Goal: Navigation & Orientation: Go to known website

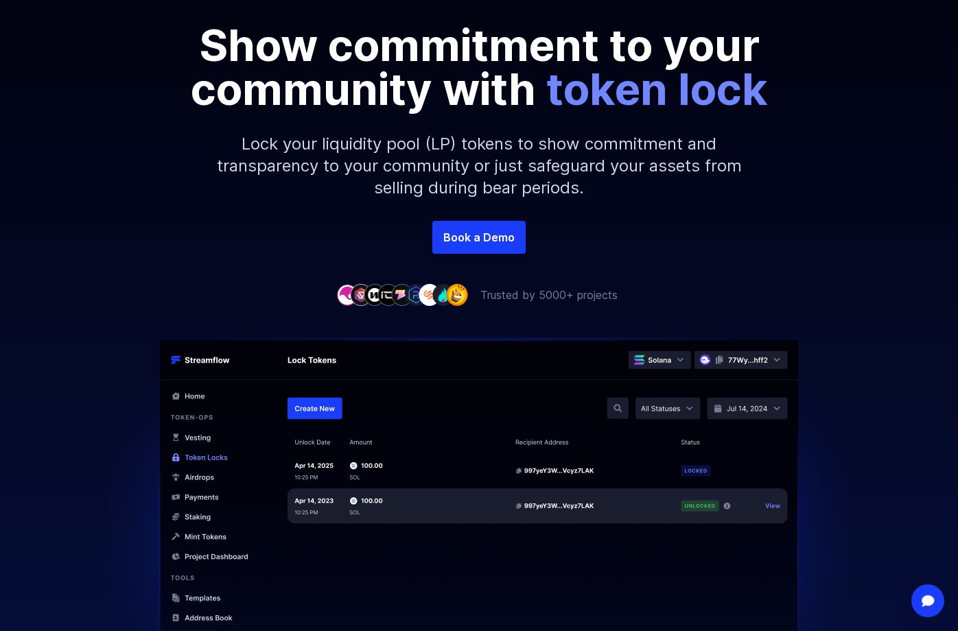
scroll to position [206, 0]
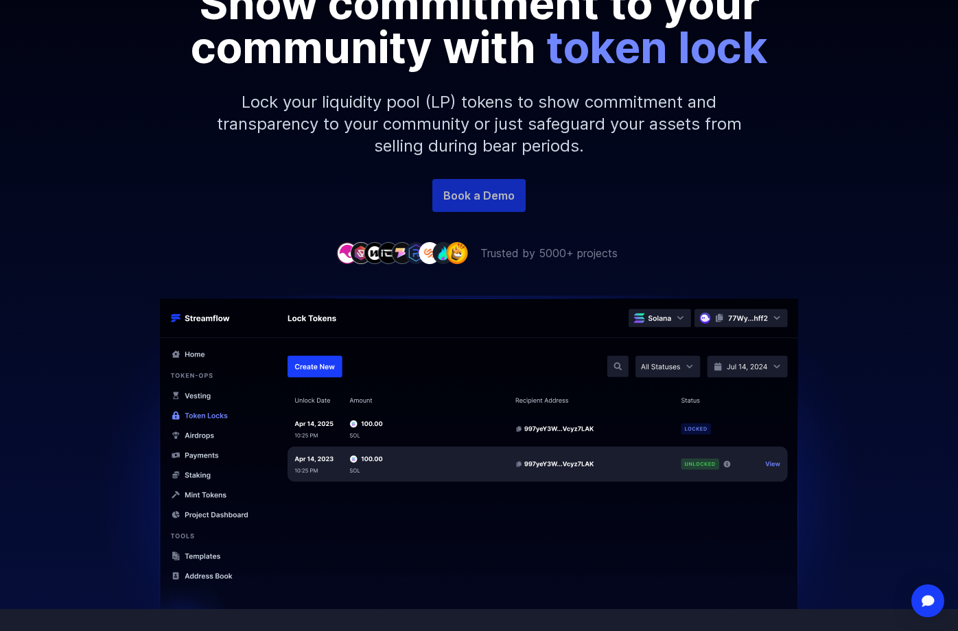
click at [480, 187] on link "Book a Demo" at bounding box center [478, 195] width 93 height 33
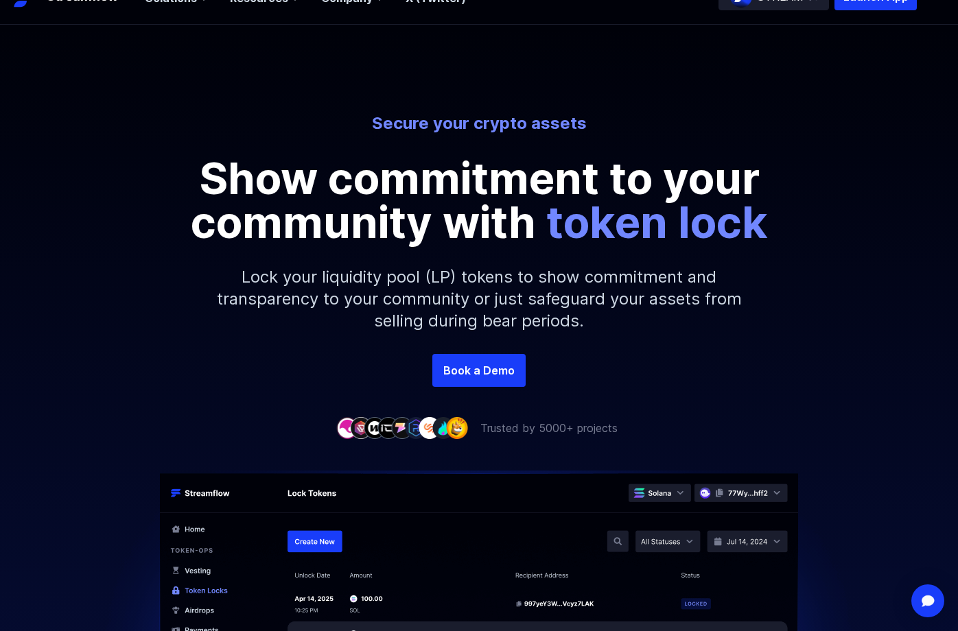
scroll to position [0, 0]
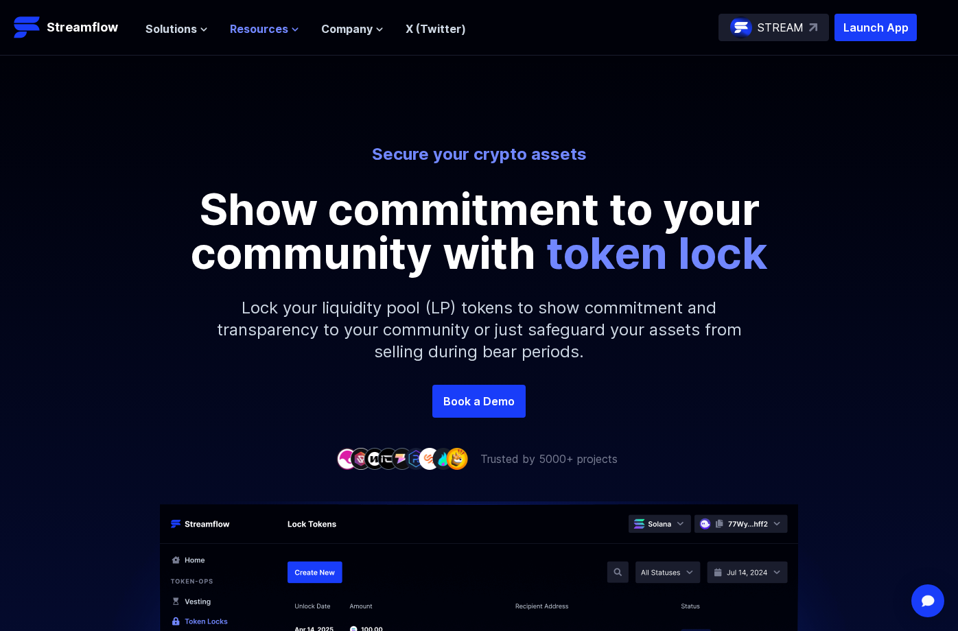
click at [239, 26] on span "Resources" at bounding box center [259, 29] width 58 height 16
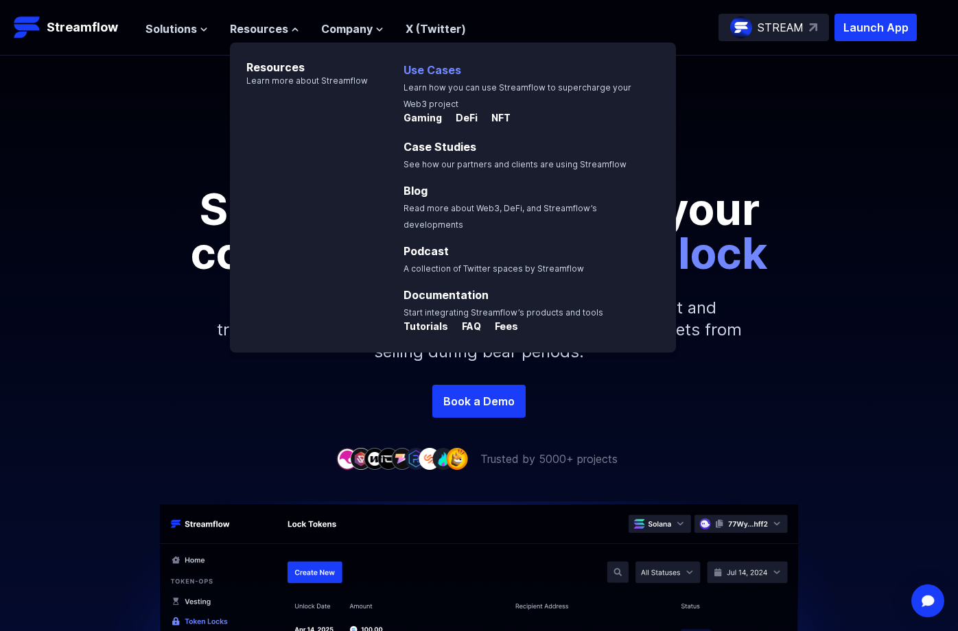
click at [427, 66] on link "Use Cases" at bounding box center [432, 70] width 58 height 14
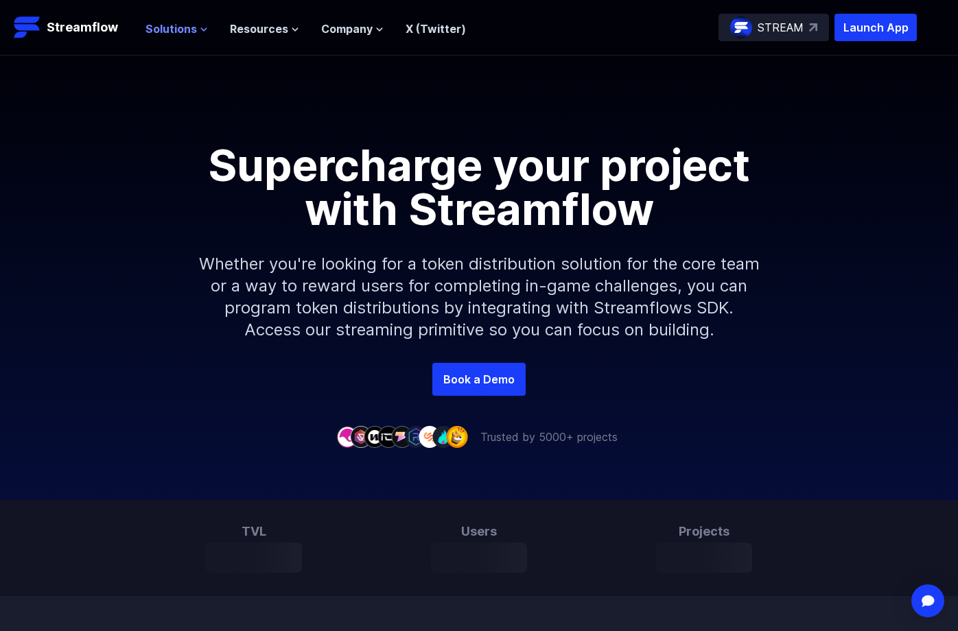
click at [185, 30] on span "Solutions" at bounding box center [170, 29] width 51 height 16
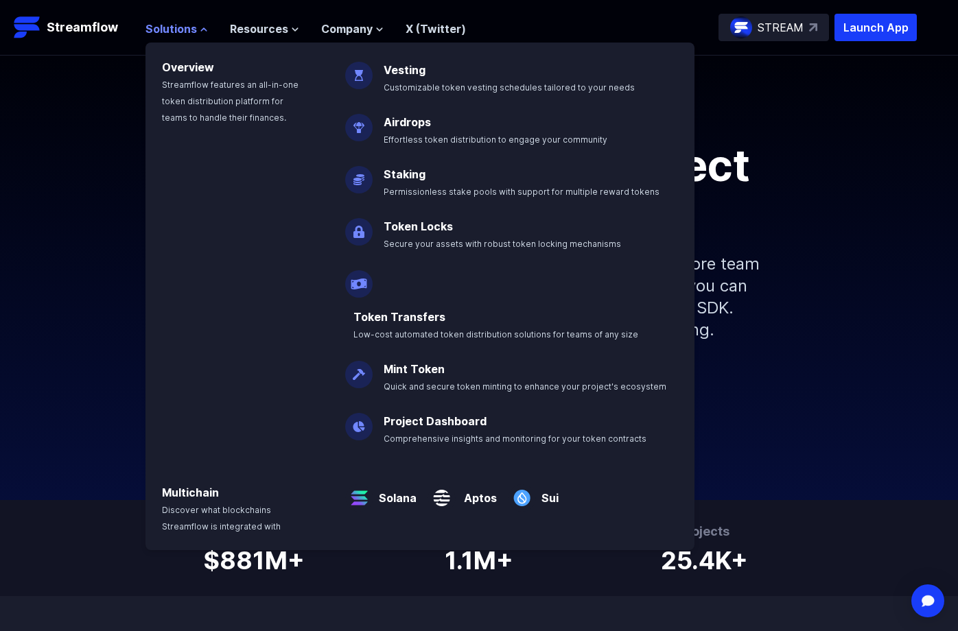
click at [185, 30] on span "Solutions" at bounding box center [170, 29] width 51 height 16
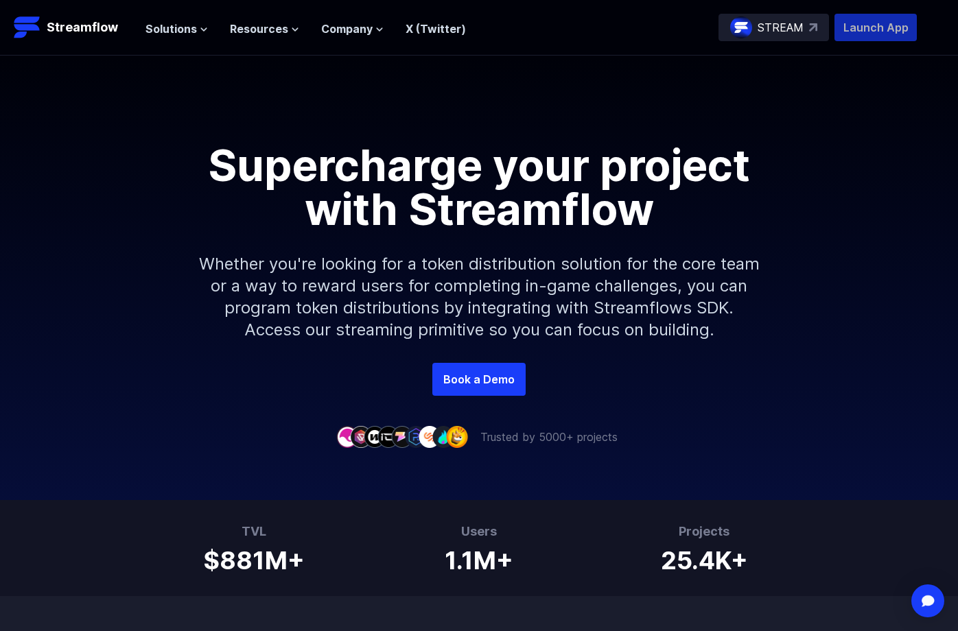
click at [856, 25] on p "Launch App" at bounding box center [875, 27] width 82 height 27
